Goal: Task Accomplishment & Management: Use online tool/utility

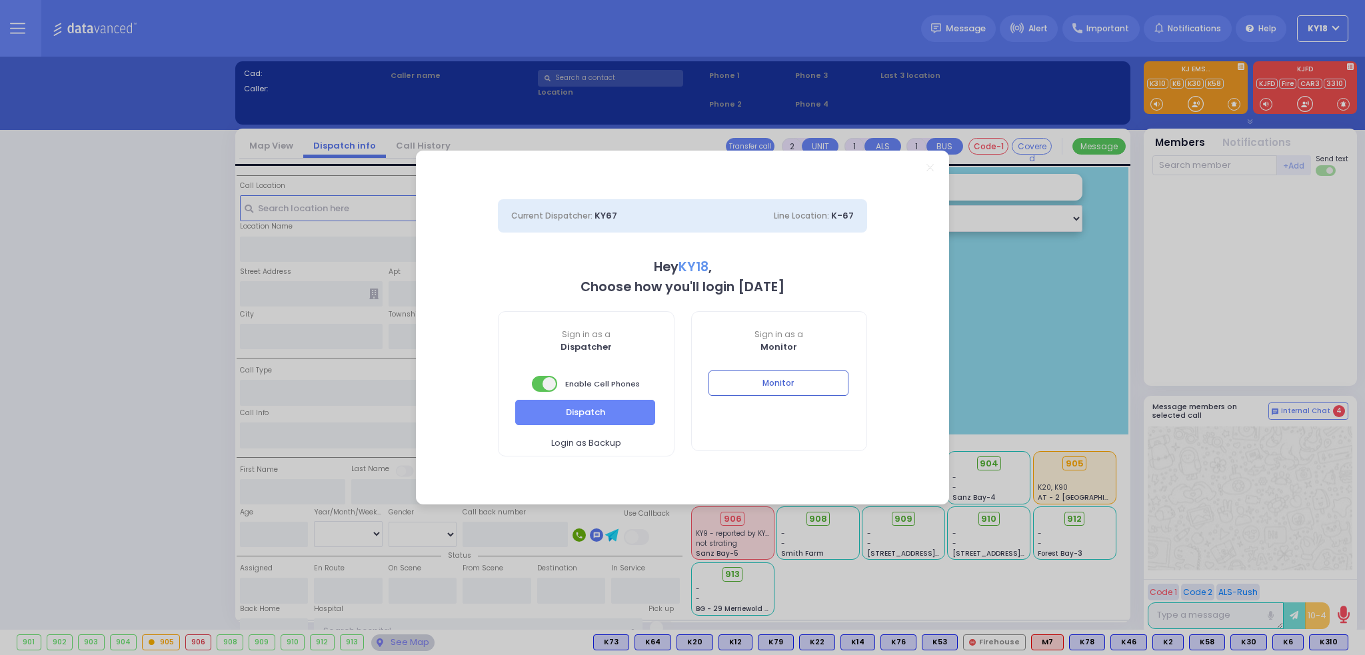
select select "4"
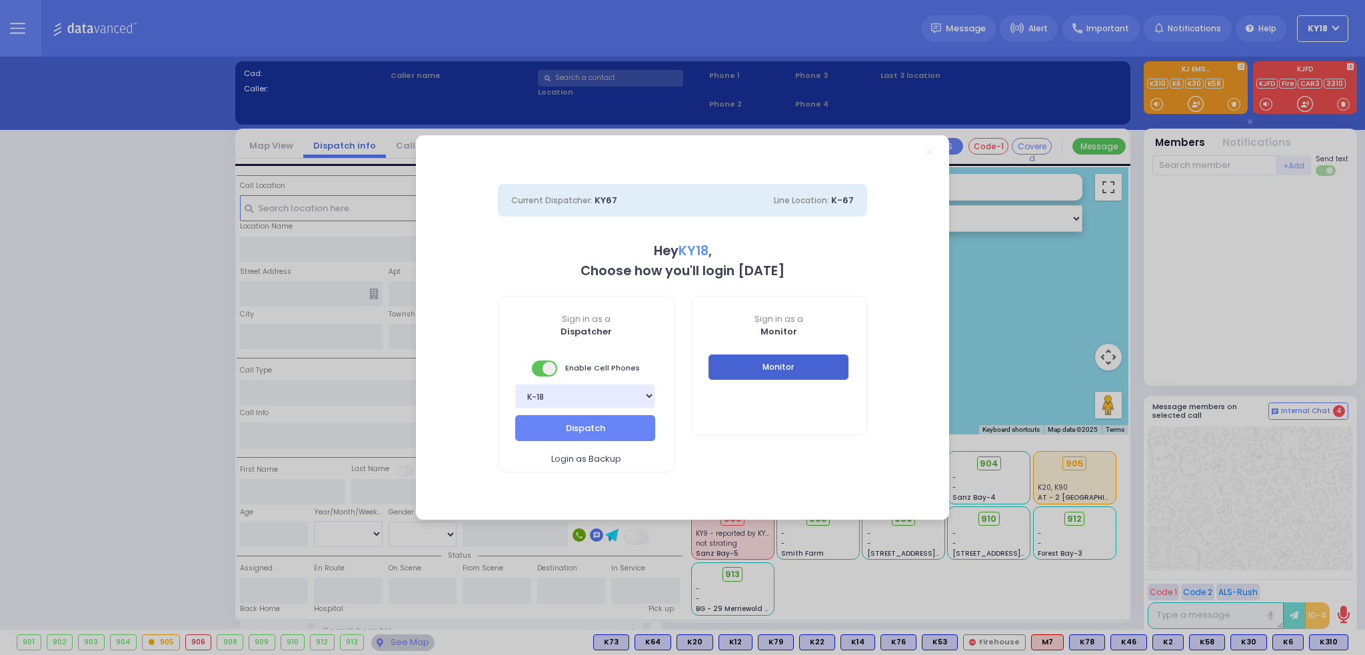
click at [764, 373] on button "Monitor" at bounding box center [779, 367] width 140 height 25
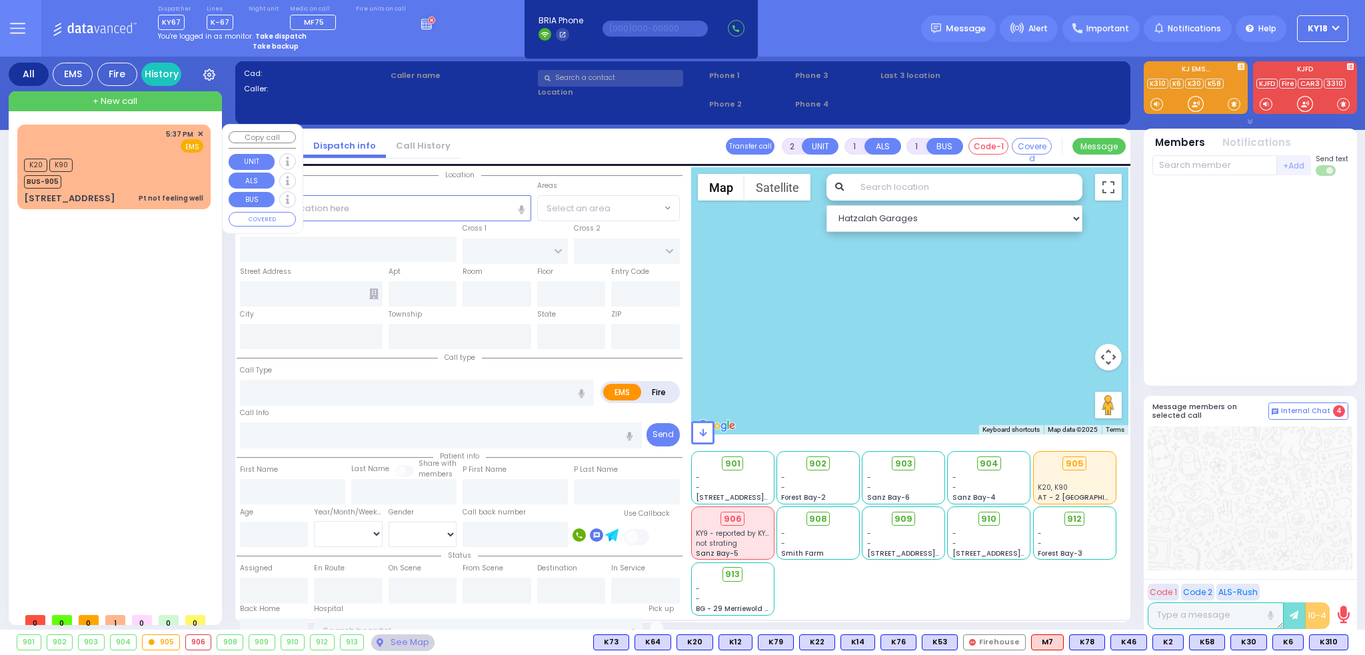
click at [81, 157] on div "K20 K90 BUS-905" at bounding box center [113, 171] width 179 height 33
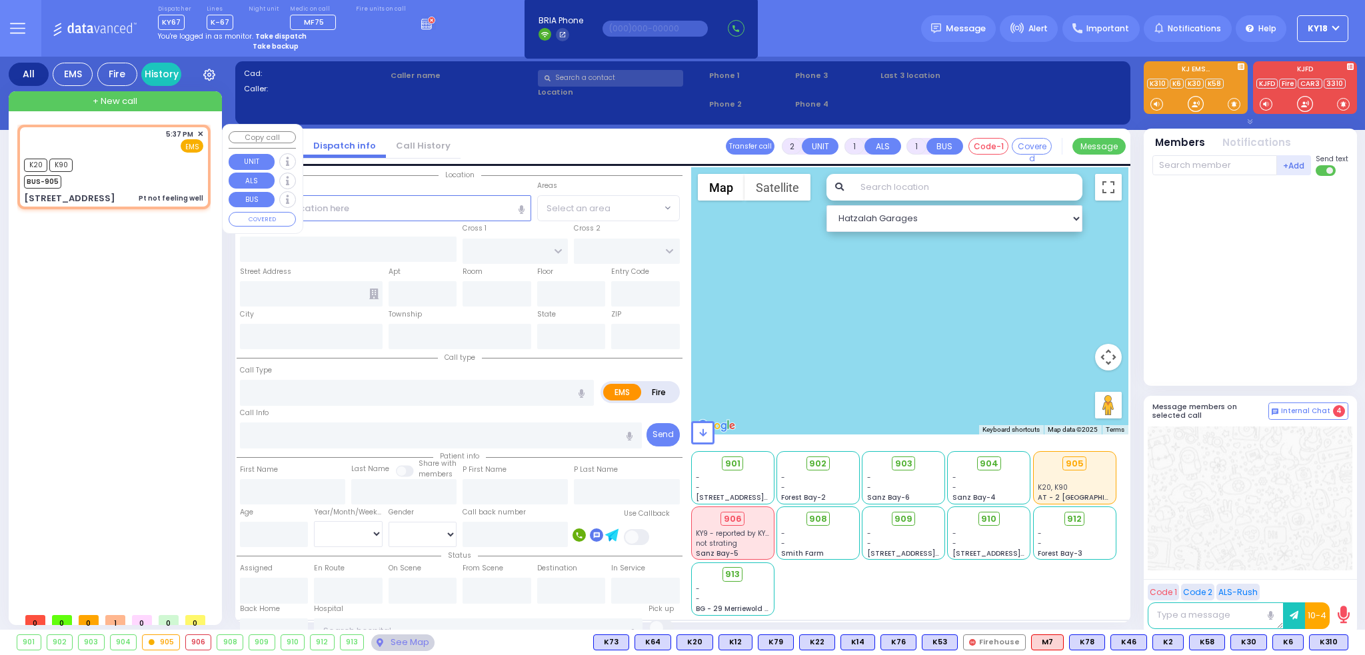
type input "1"
type input "0"
select select
type input "Pt not feeling well"
radio input "true"
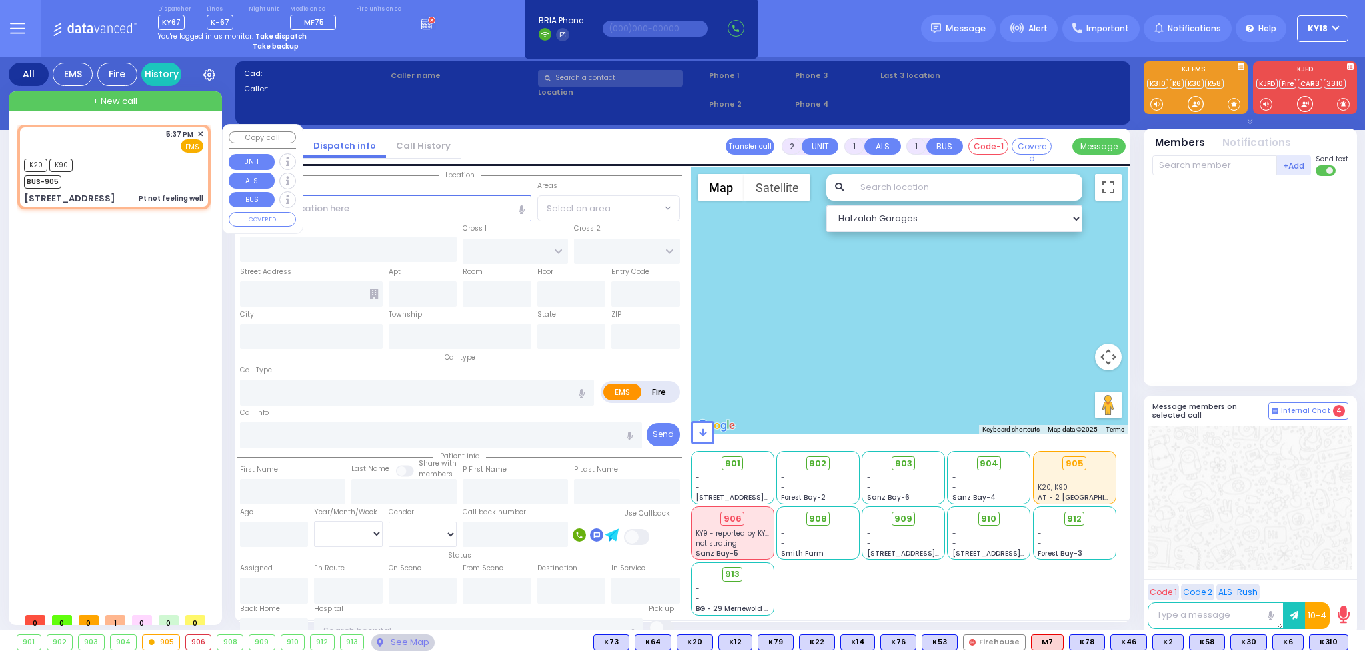
select select
type input "17:37"
type input "17:38"
select select "Hatzalah Garages"
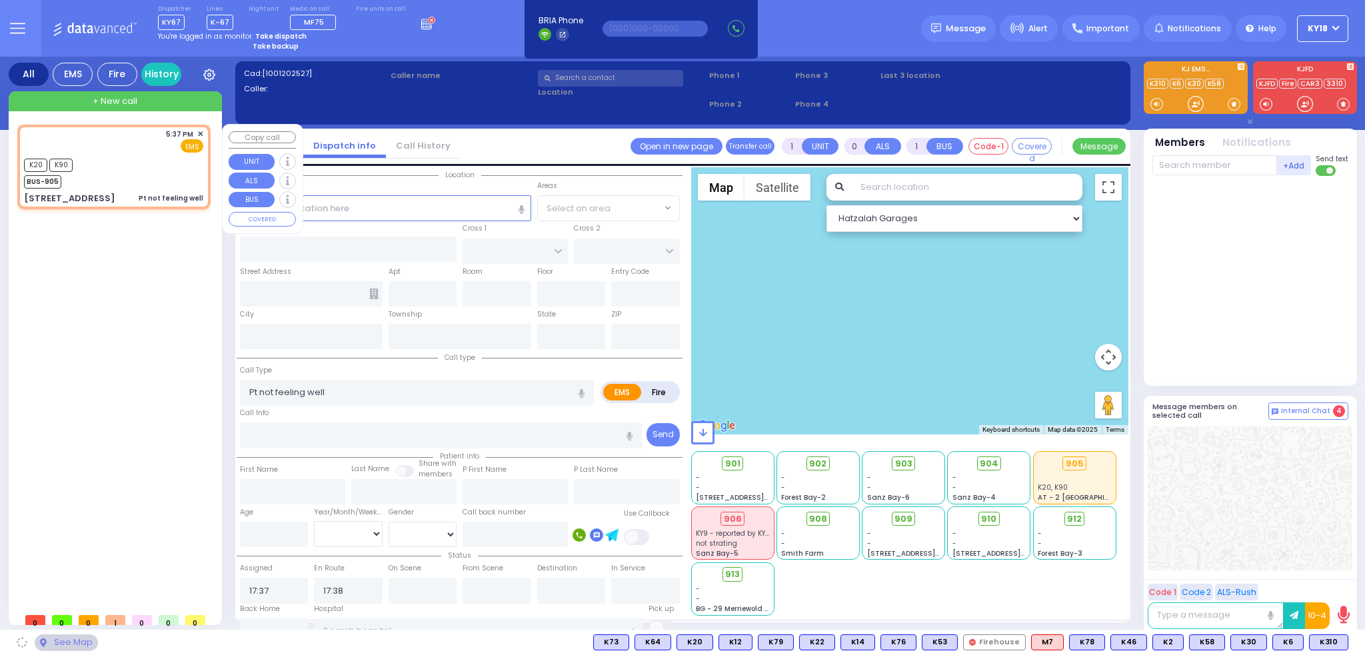
type input "APPALACHIAN NATIONAL SCENIC TRAIL"
type input "[STREET_ADDRESS]"
type input "[US_STATE]"
type input "10986"
